Goal: Task Accomplishment & Management: Use online tool/utility

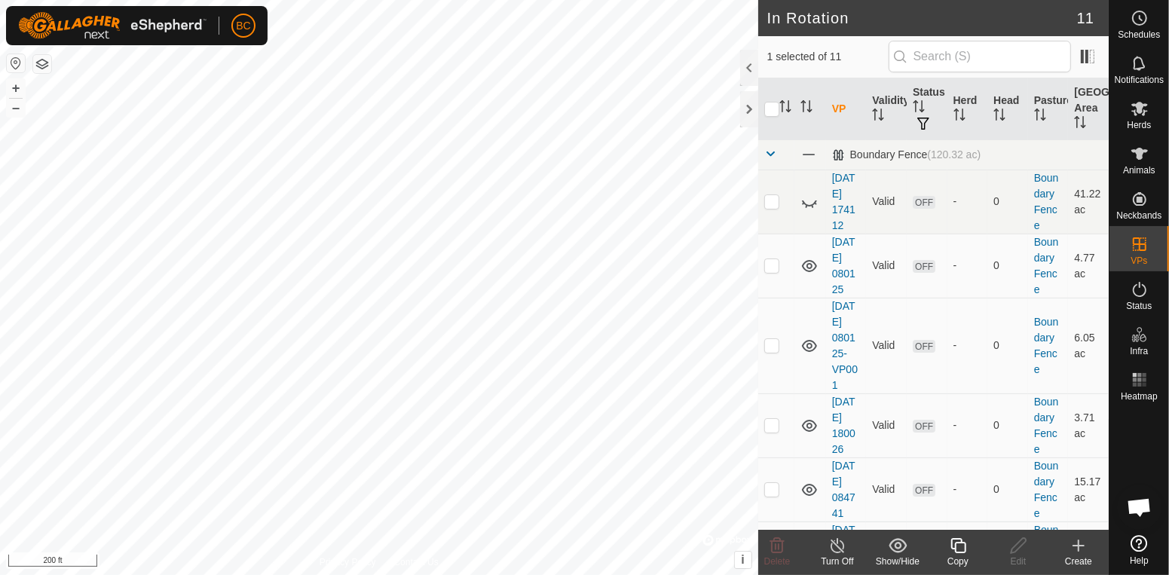
click at [964, 555] on div "Copy" at bounding box center [958, 562] width 60 height 14
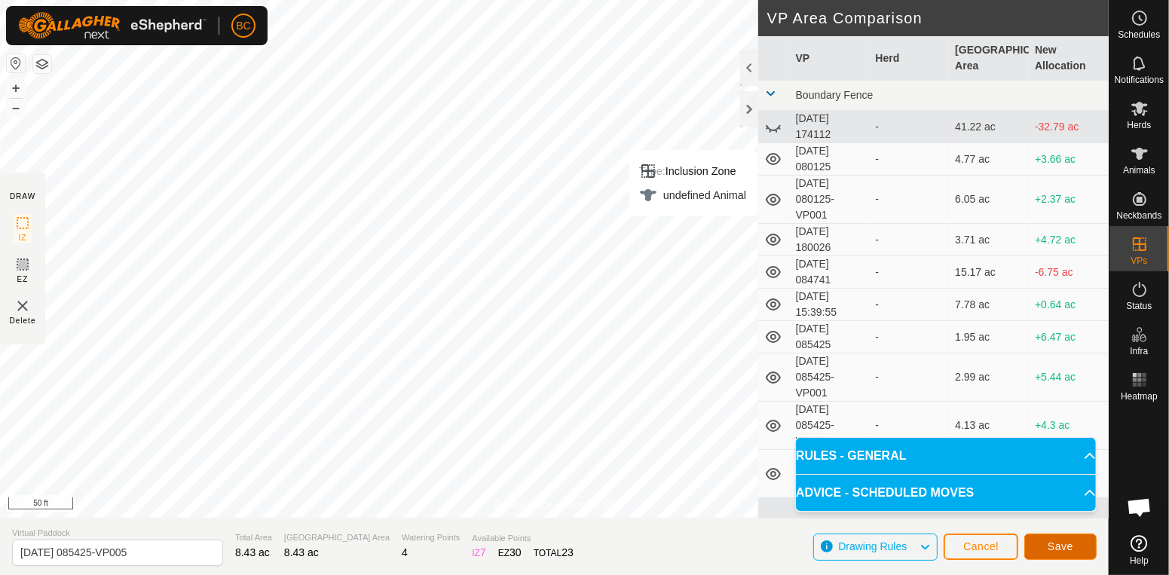
click at [1063, 544] on span "Save" at bounding box center [1060, 546] width 26 height 12
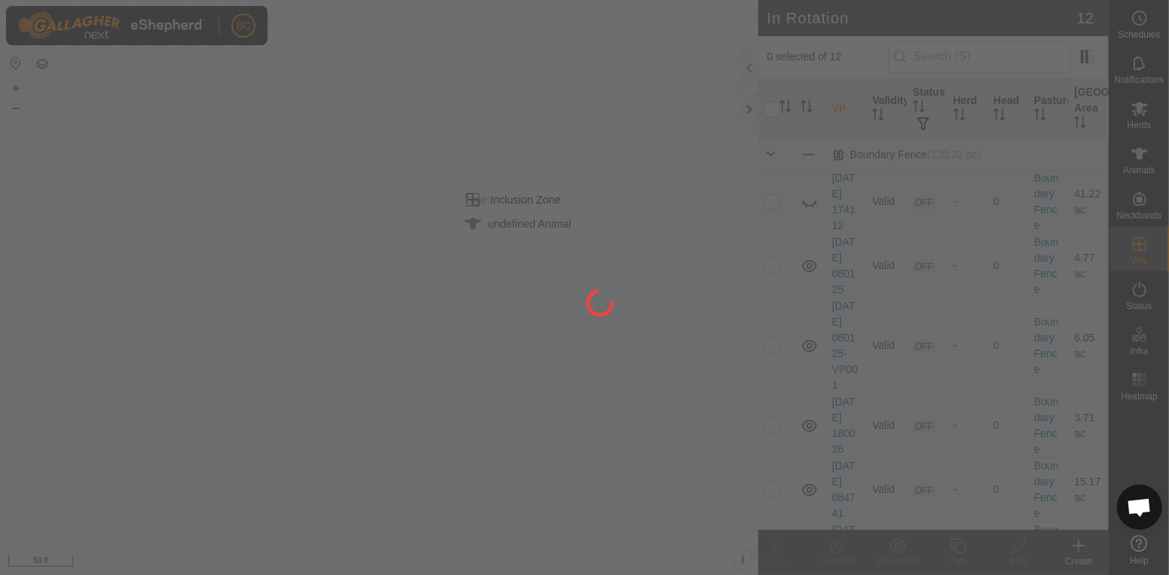
click at [1151, 168] on div at bounding box center [584, 287] width 1169 height 575
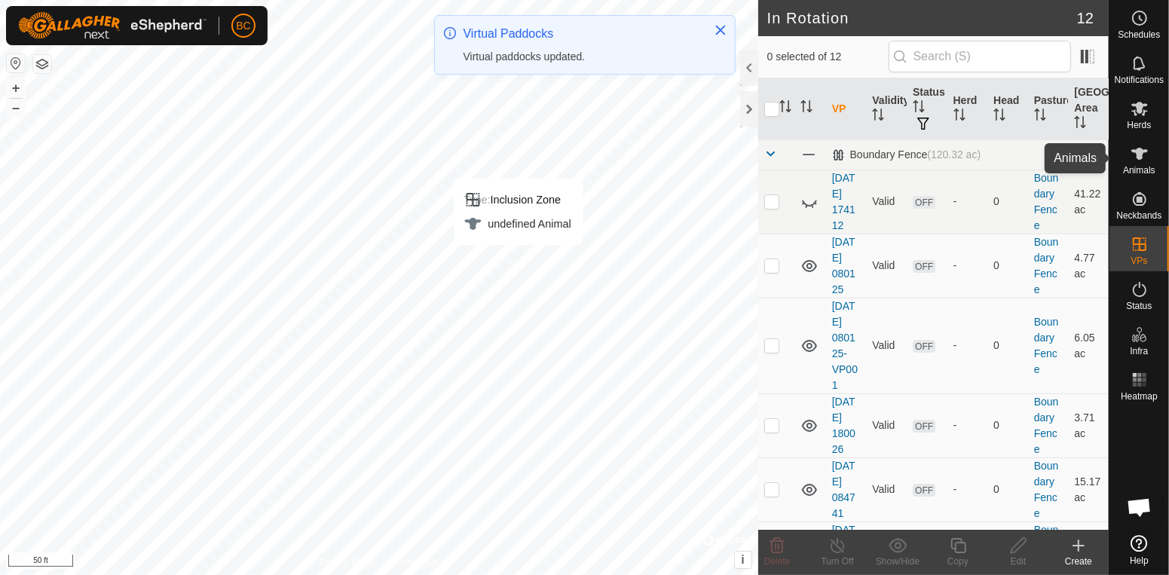
click at [1151, 168] on span "Animals" at bounding box center [1139, 170] width 32 height 9
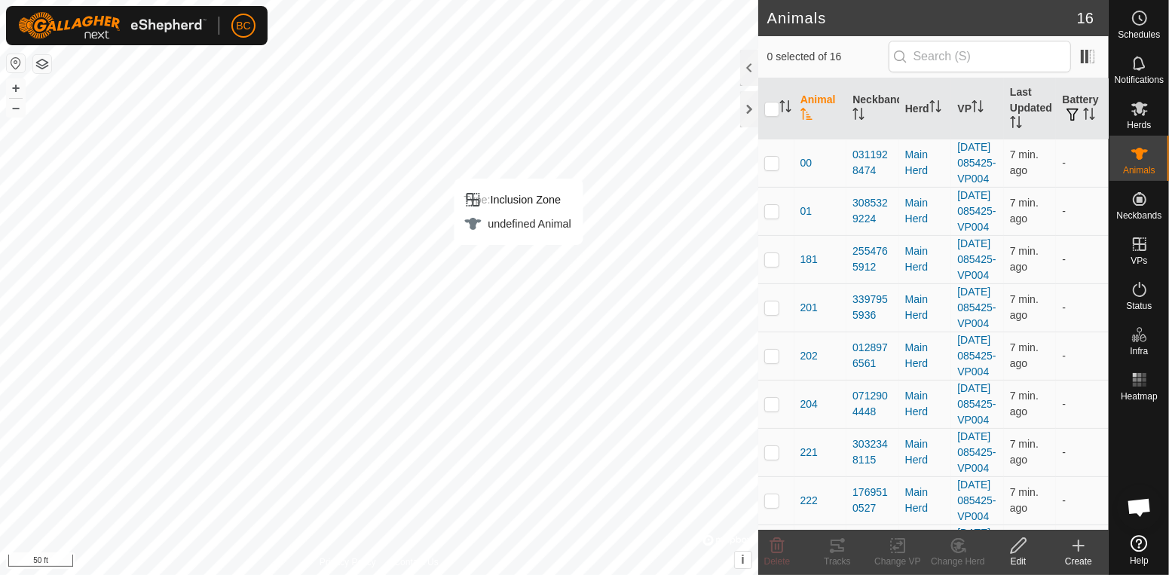
click at [780, 112] on icon "Activate to sort" at bounding box center [785, 106] width 12 height 12
click at [772, 109] on input "checkbox" at bounding box center [771, 109] width 15 height 15
checkbox input "true"
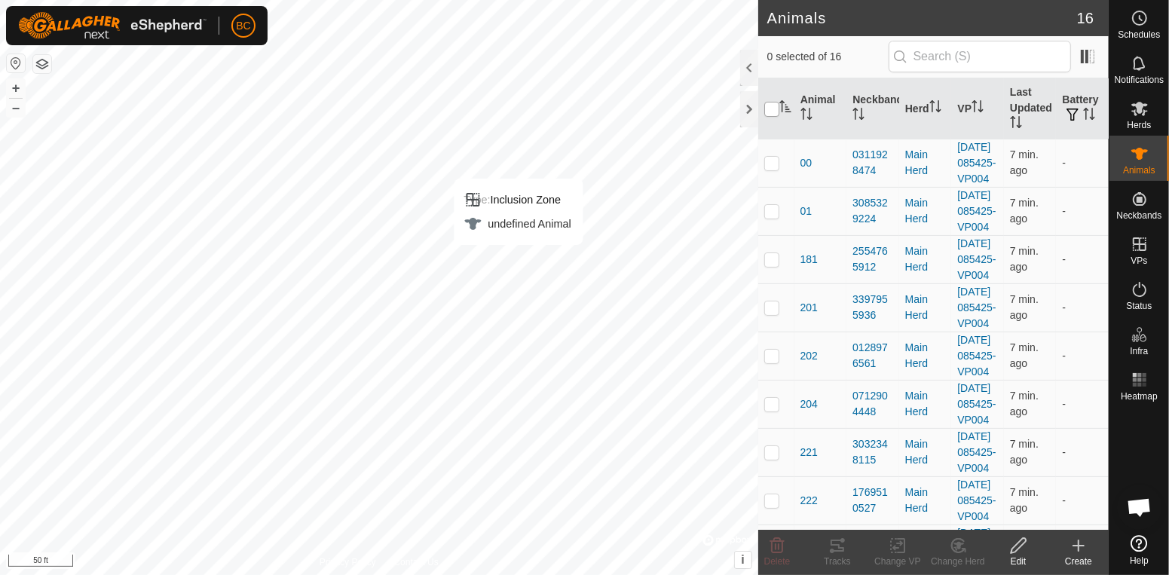
checkbox input "true"
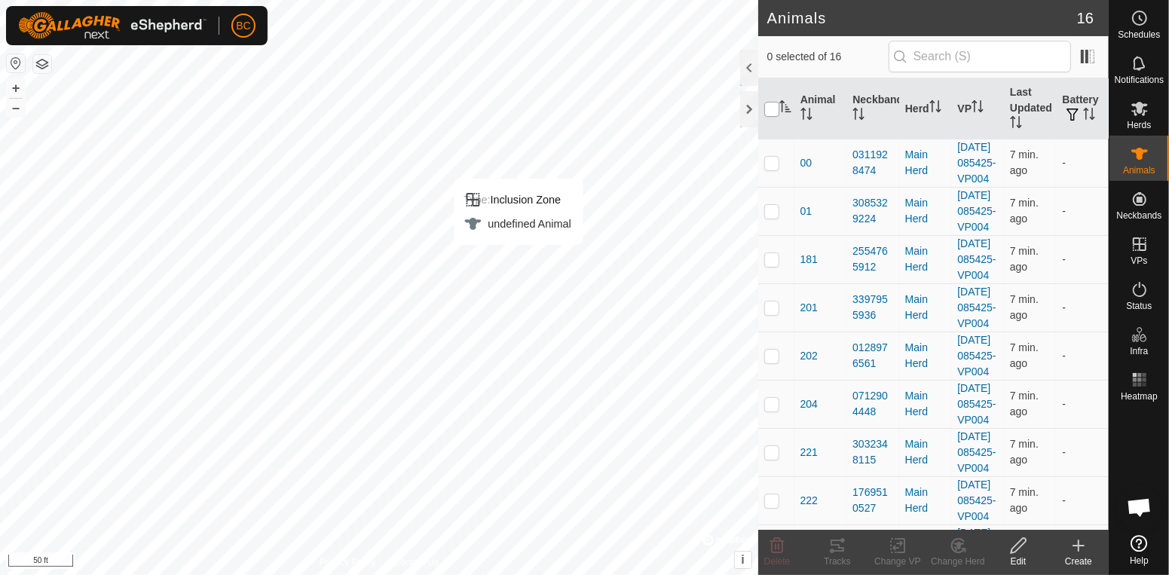
checkbox input "true"
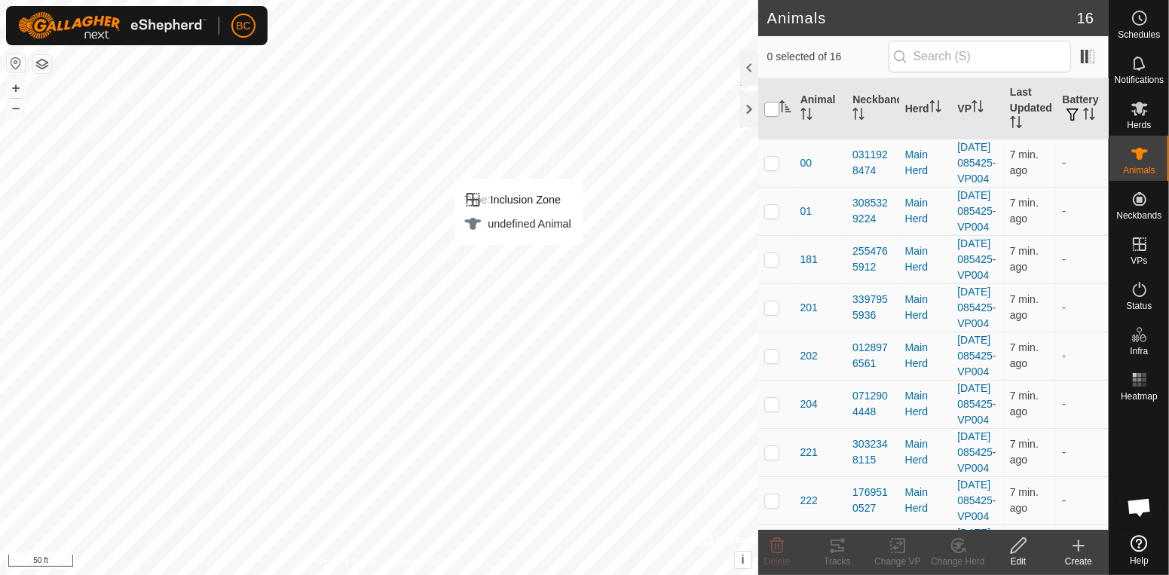
checkbox input "true"
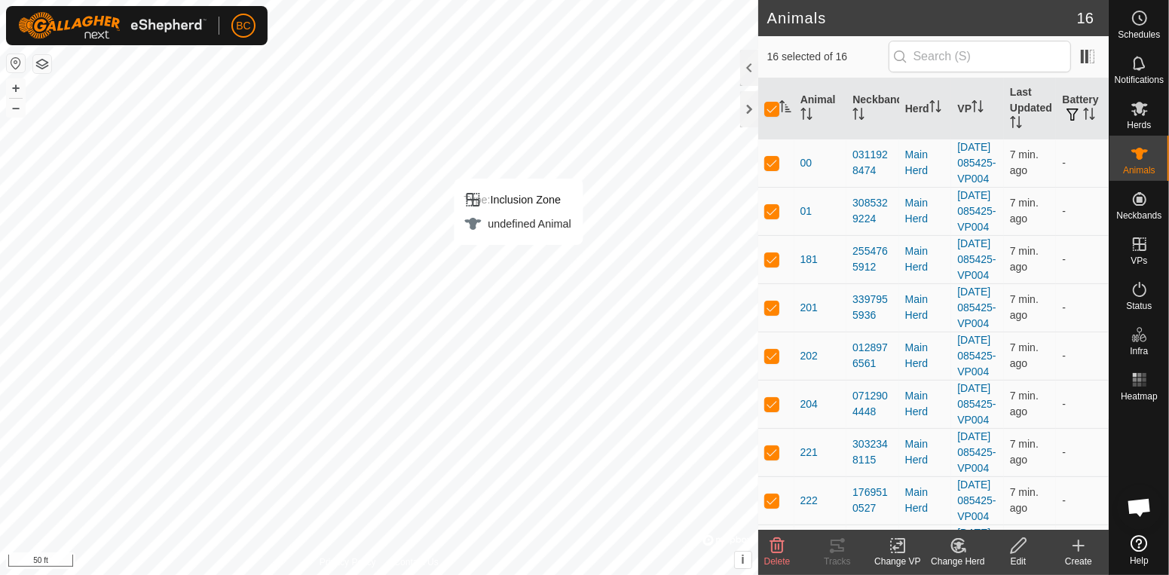
click at [899, 545] on icon at bounding box center [897, 546] width 19 height 18
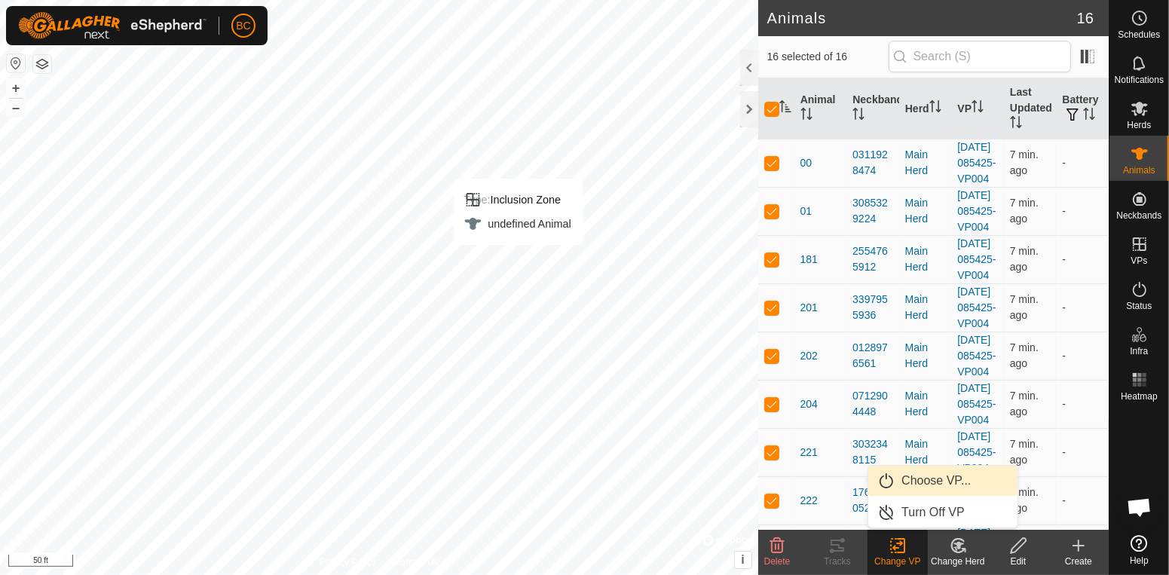
click at [920, 486] on span "Choose VP..." at bounding box center [935, 481] width 69 height 18
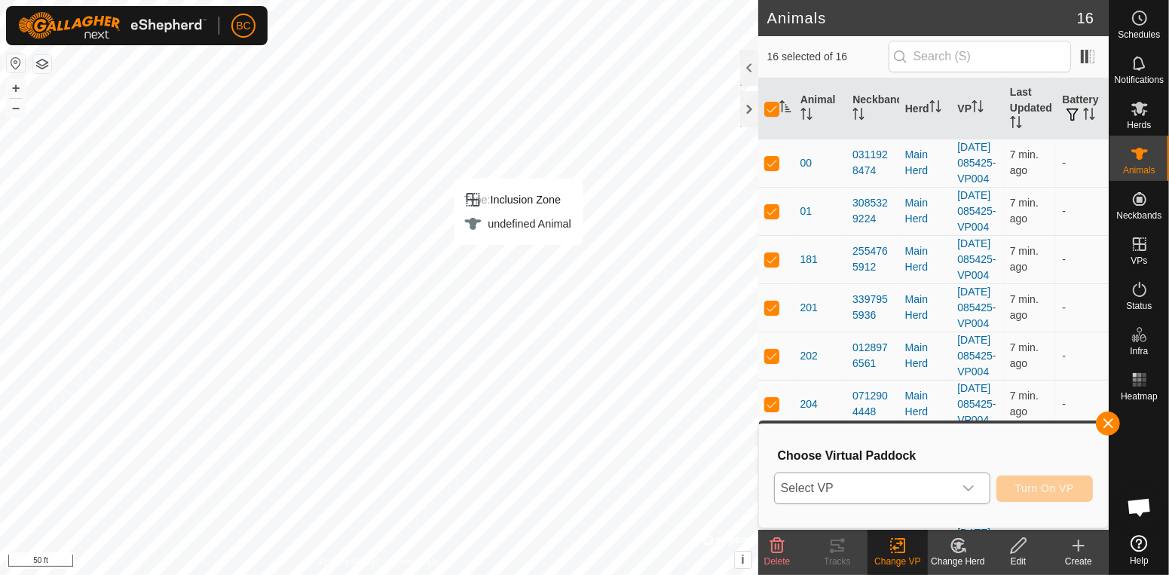
click at [973, 491] on icon "dropdown trigger" at bounding box center [968, 488] width 12 height 12
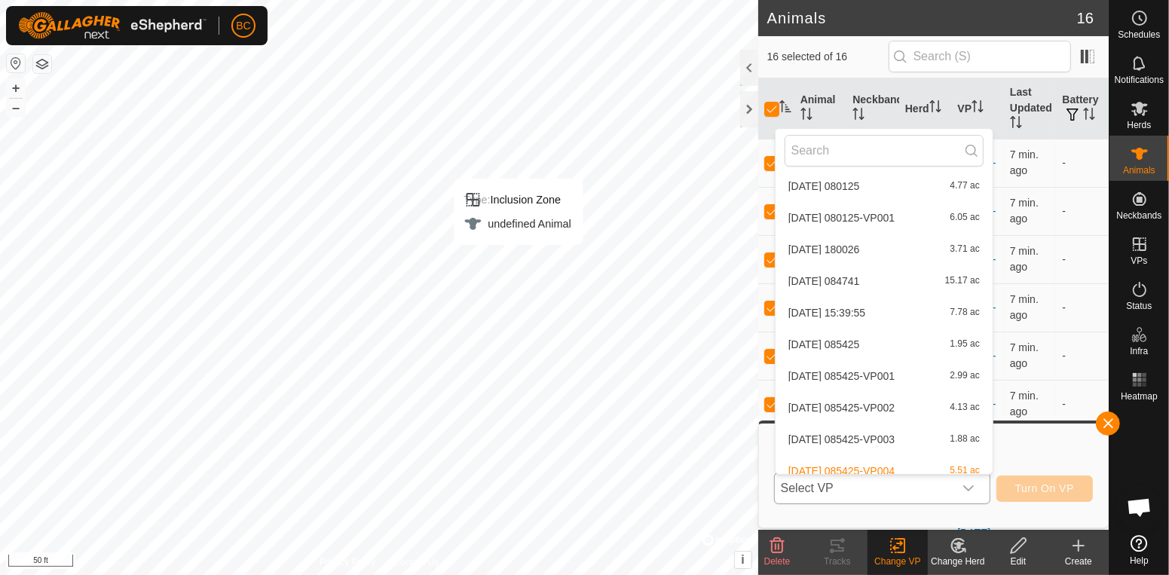
scroll to position [110, 0]
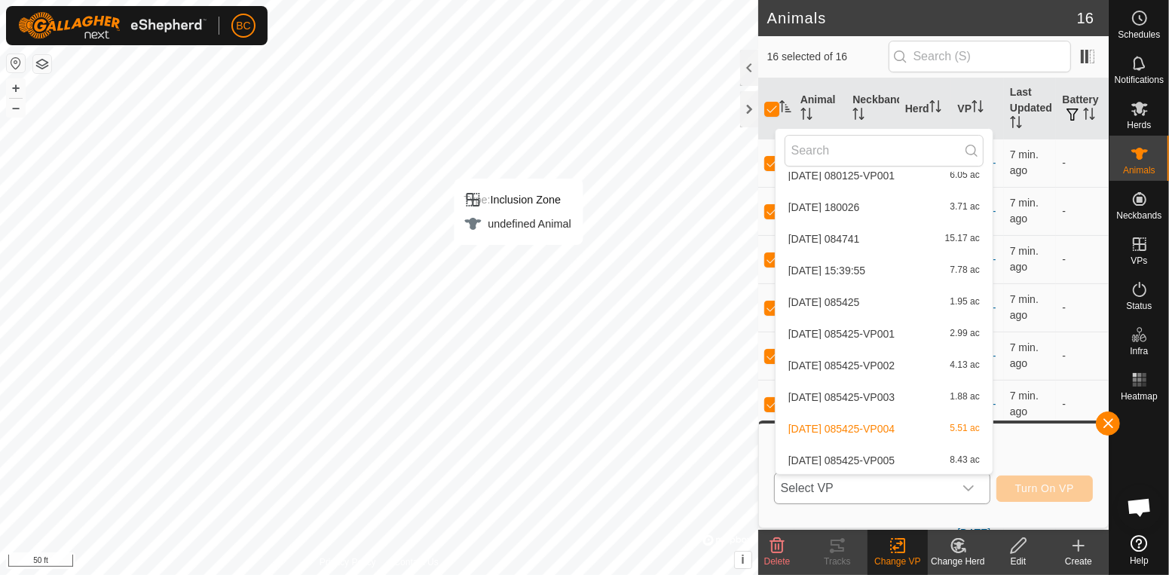
click at [894, 456] on span "[DATE] 085425-VP005" at bounding box center [841, 460] width 106 height 11
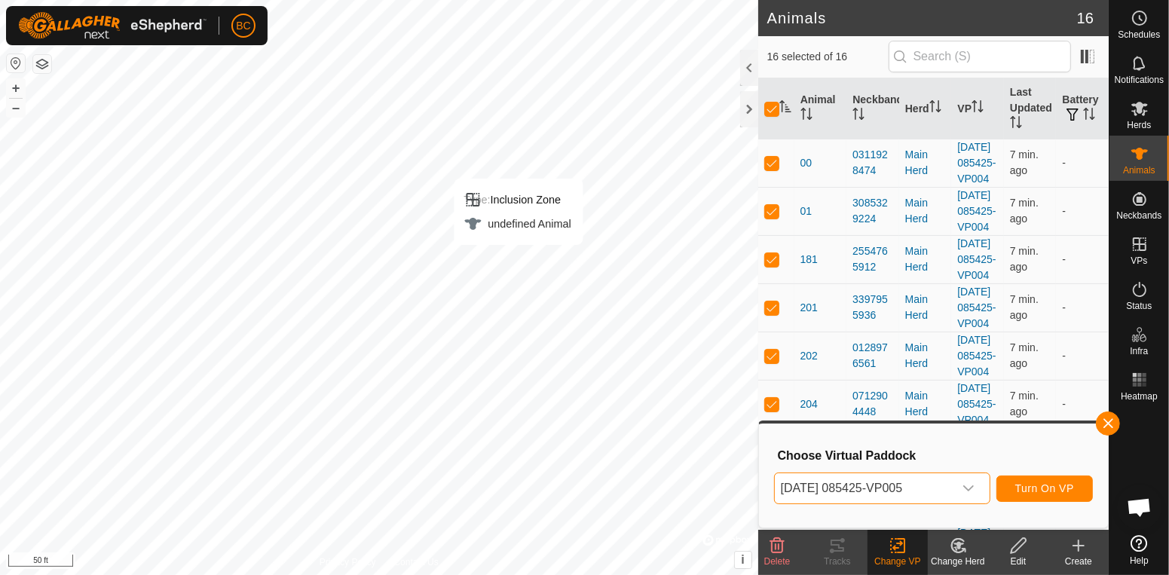
scroll to position [111, 0]
click at [1068, 492] on span "Turn On VP" at bounding box center [1044, 488] width 59 height 12
